Goal: Task Accomplishment & Management: Manage account settings

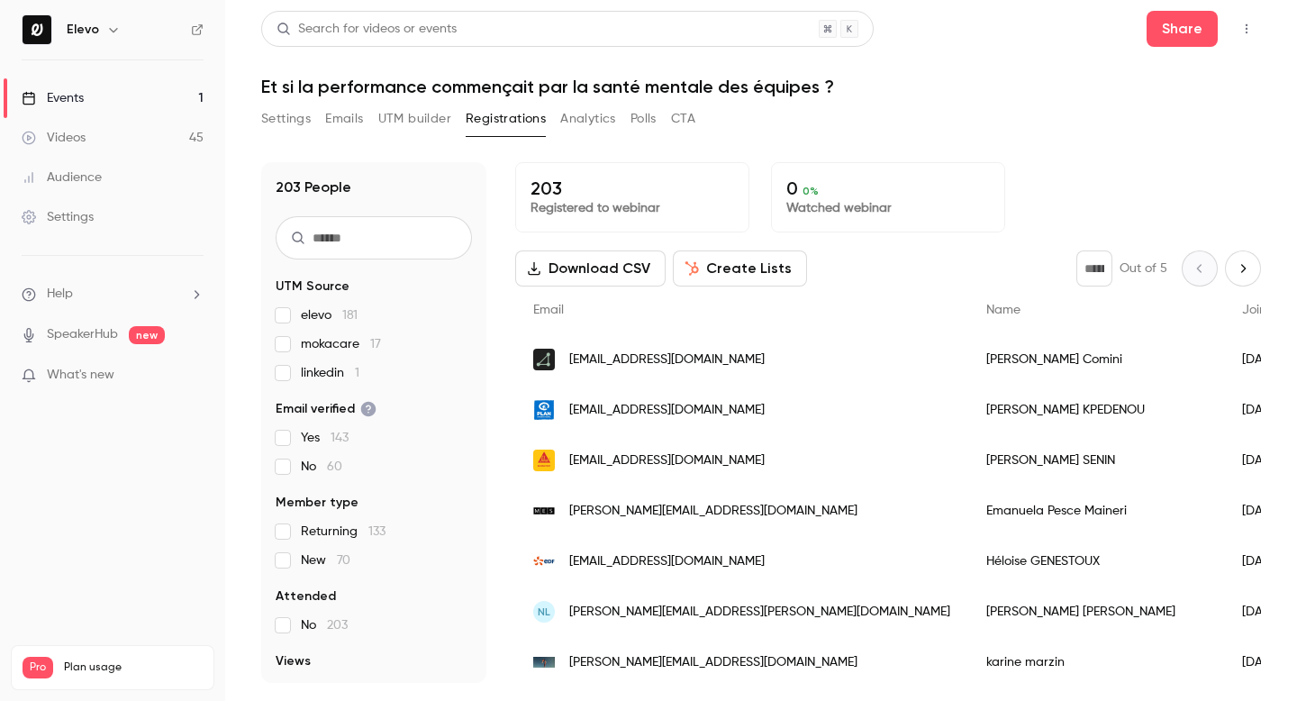
click at [120, 104] on link "Events 1" at bounding box center [112, 98] width 225 height 40
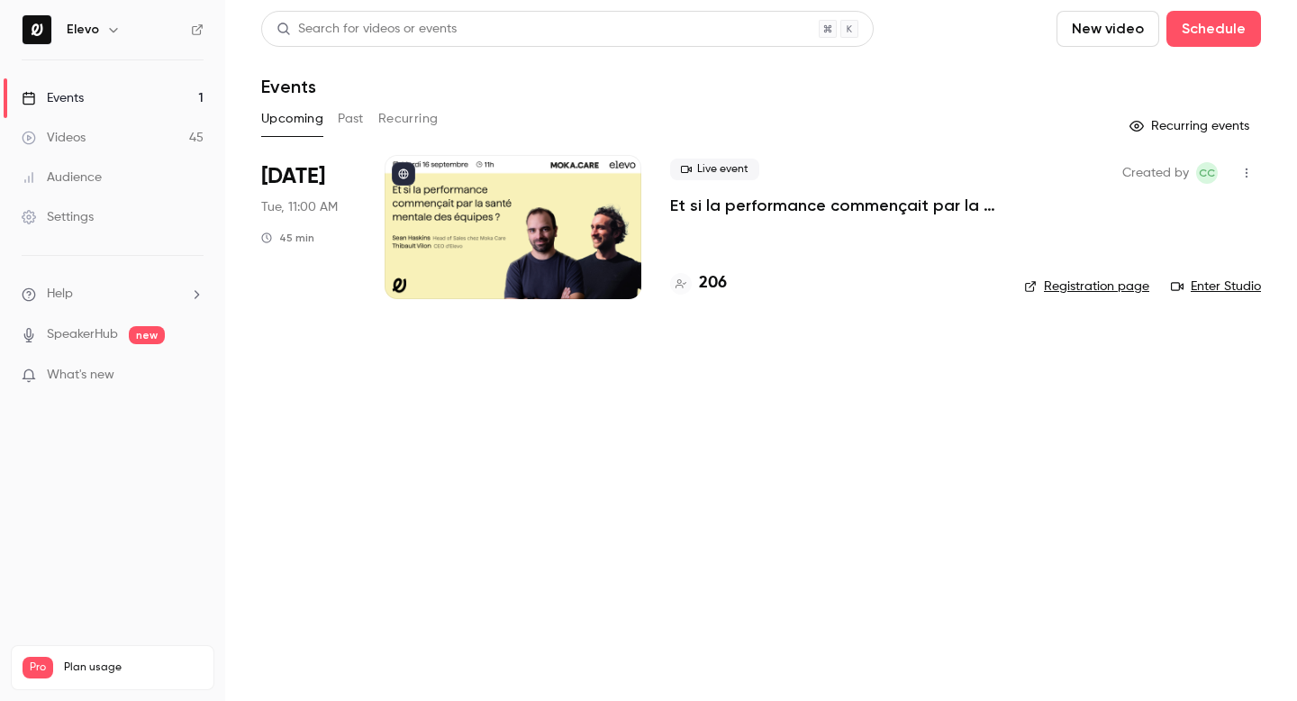
click at [1084, 286] on link "Registration page" at bounding box center [1086, 286] width 125 height 18
click at [761, 207] on p "Et si la performance commençait par la santé mentale des équipes ?" at bounding box center [832, 206] width 325 height 22
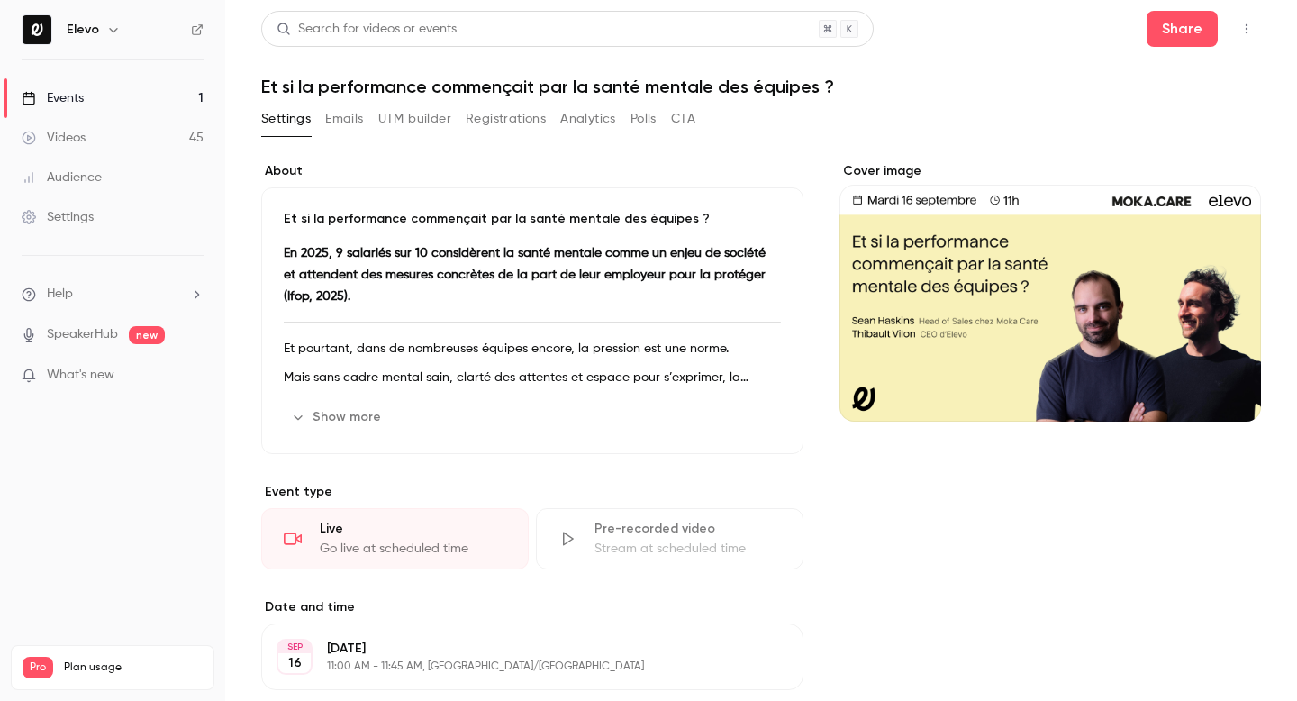
click at [331, 117] on button "Emails" at bounding box center [344, 118] width 38 height 29
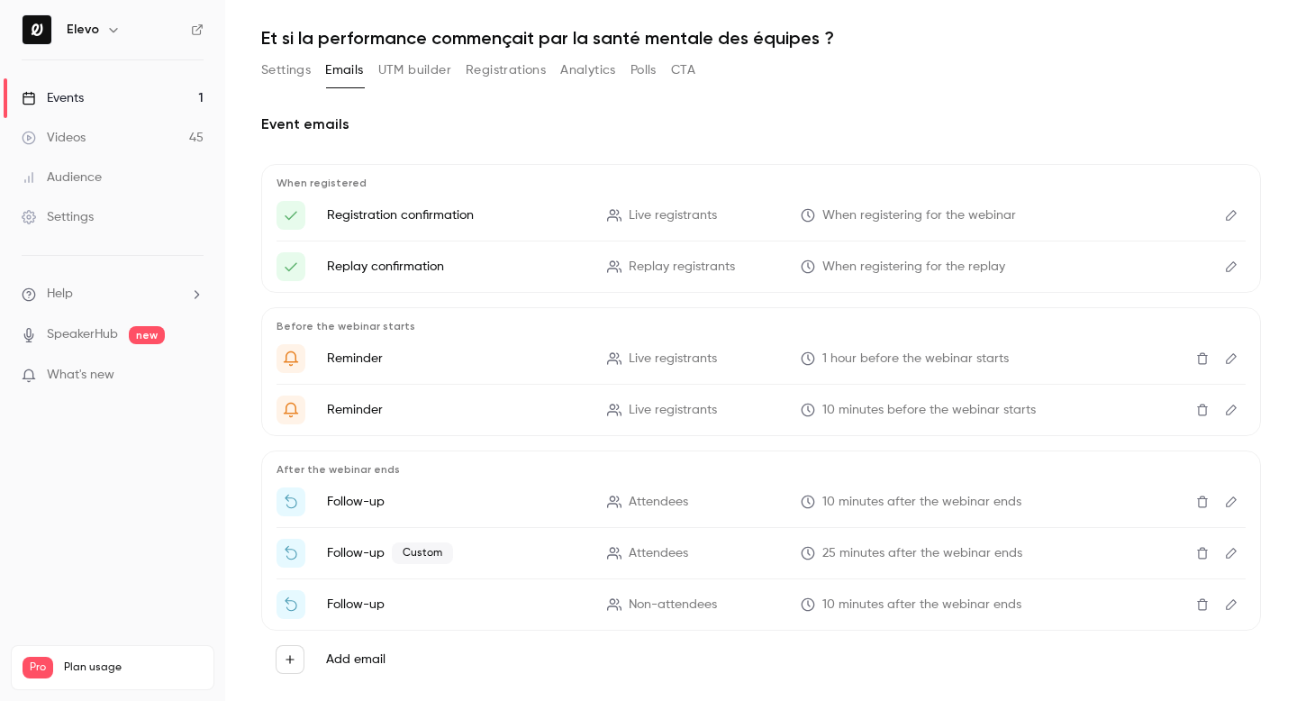
scroll to position [83, 0]
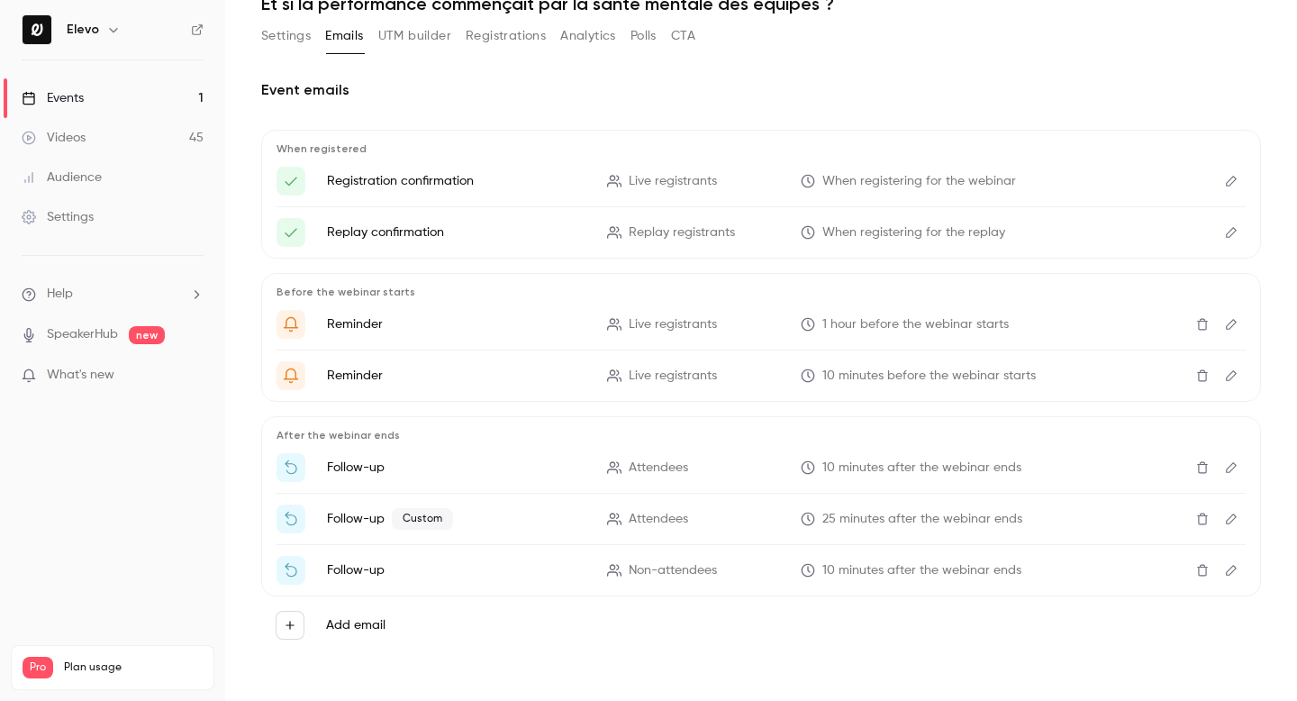
click at [1232, 520] on icon "Edit" at bounding box center [1231, 518] width 11 height 11
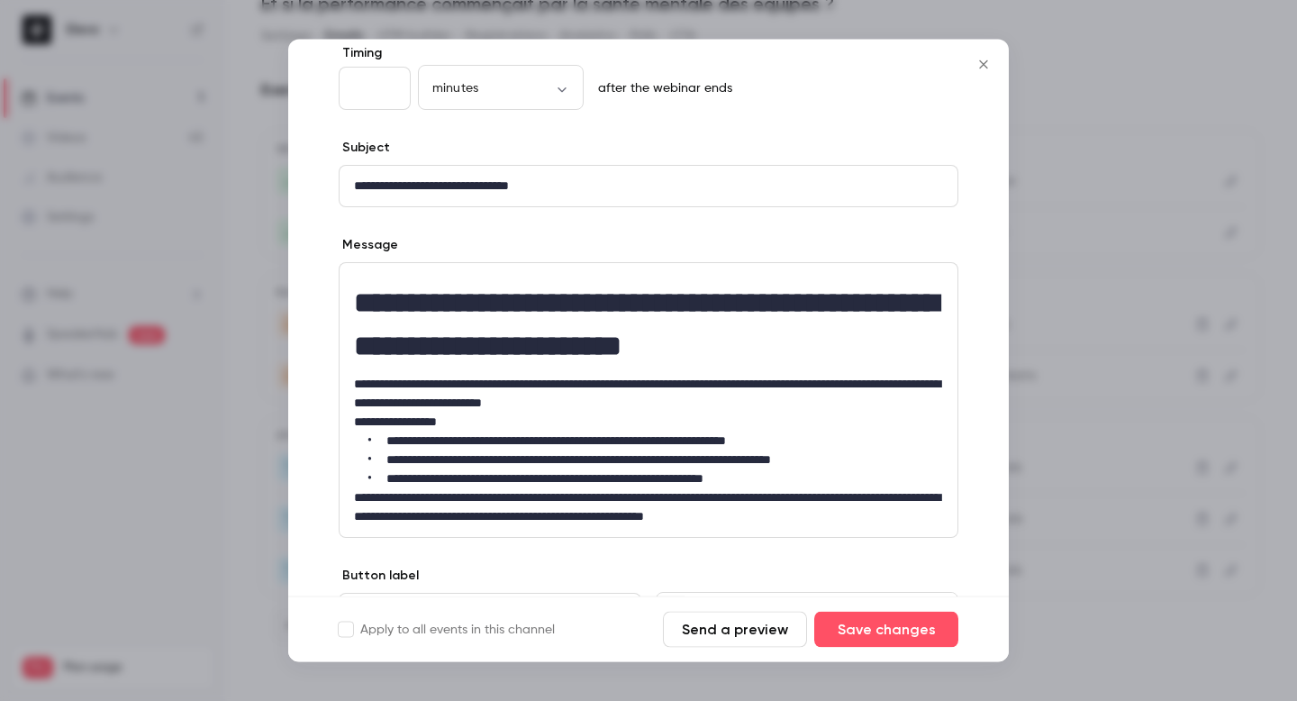
scroll to position [254, 0]
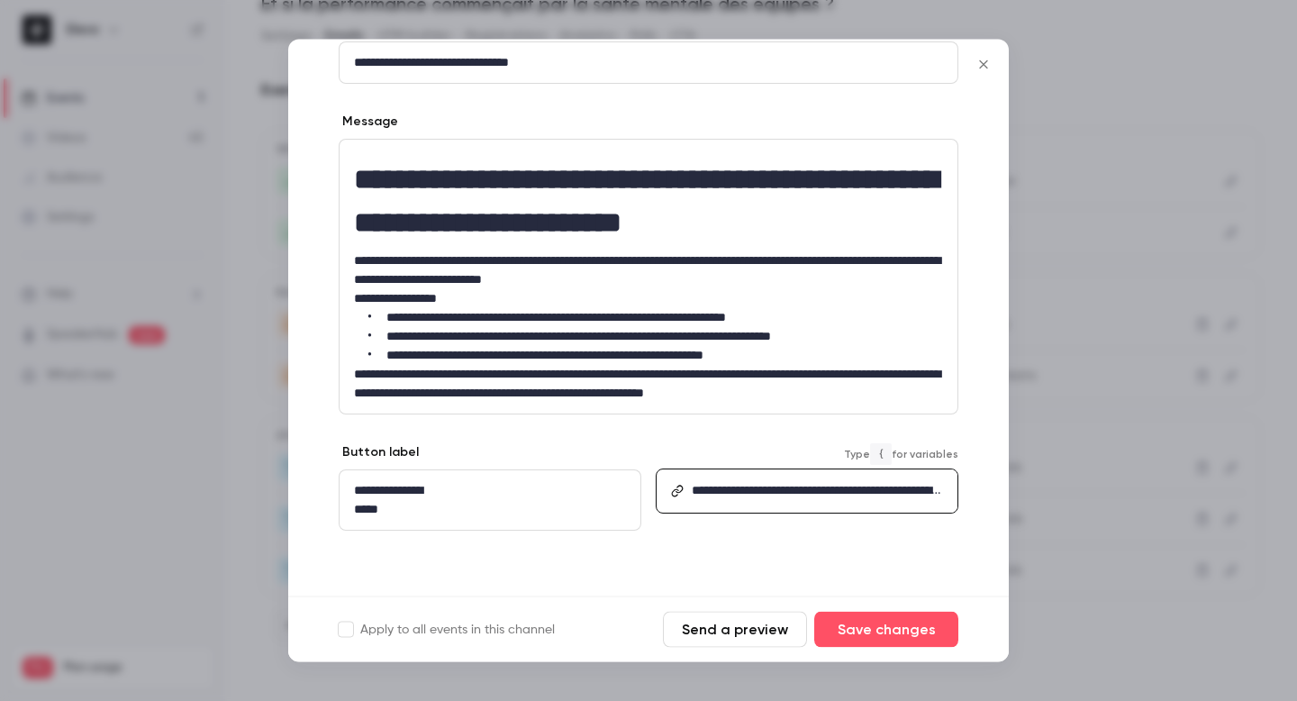
click at [738, 485] on link "**********" at bounding box center [816, 519] width 249 height 69
click at [699, 629] on button "Send a preview" at bounding box center [735, 629] width 144 height 36
click at [985, 64] on icon "Close" at bounding box center [984, 65] width 22 height 14
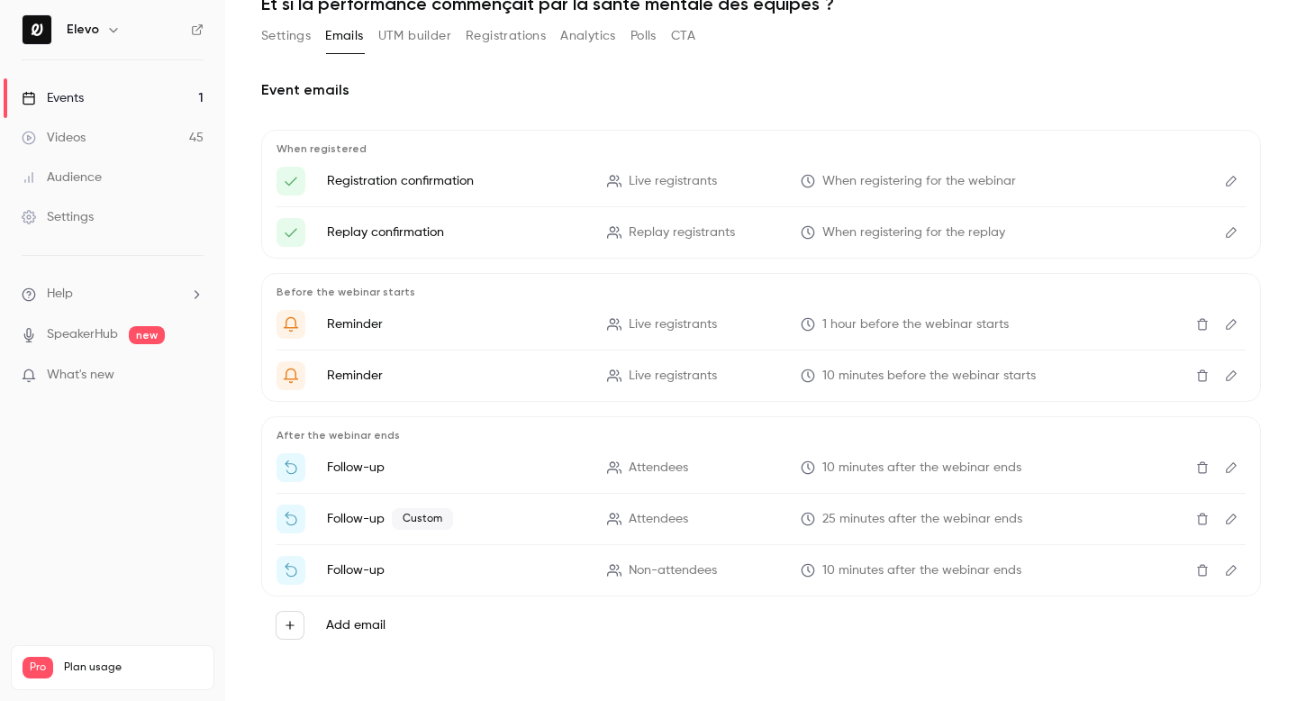
scroll to position [0, 0]
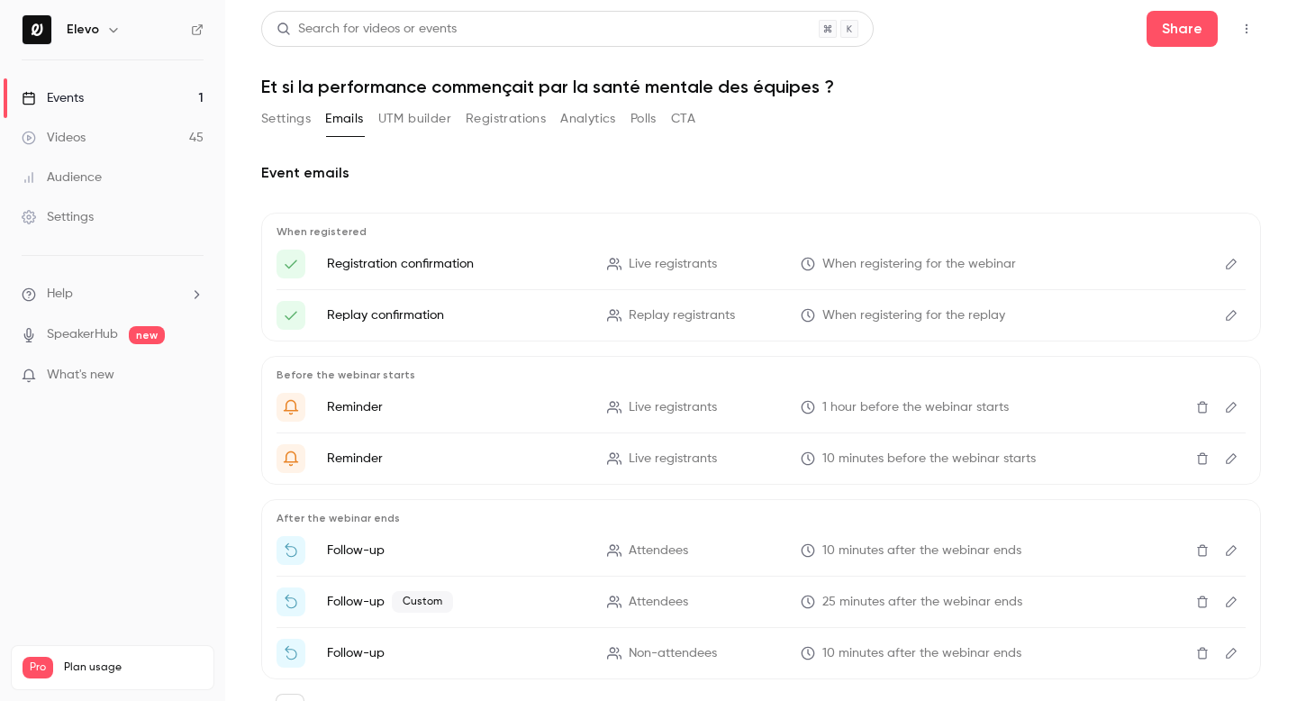
click at [282, 112] on button "Settings" at bounding box center [286, 118] width 50 height 29
